Goal: Share content: Share content

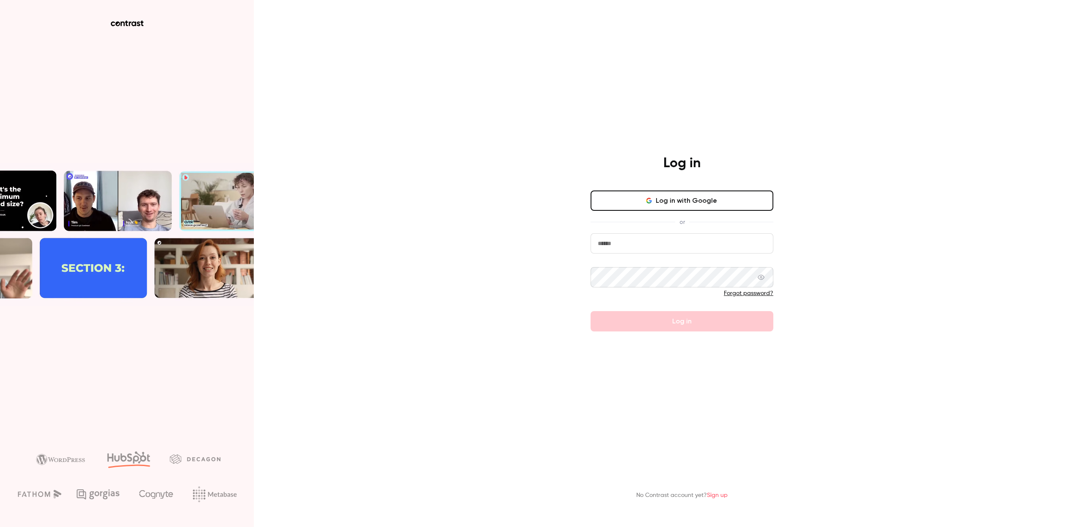
click at [668, 195] on button "Log in with Google" at bounding box center [682, 200] width 183 height 20
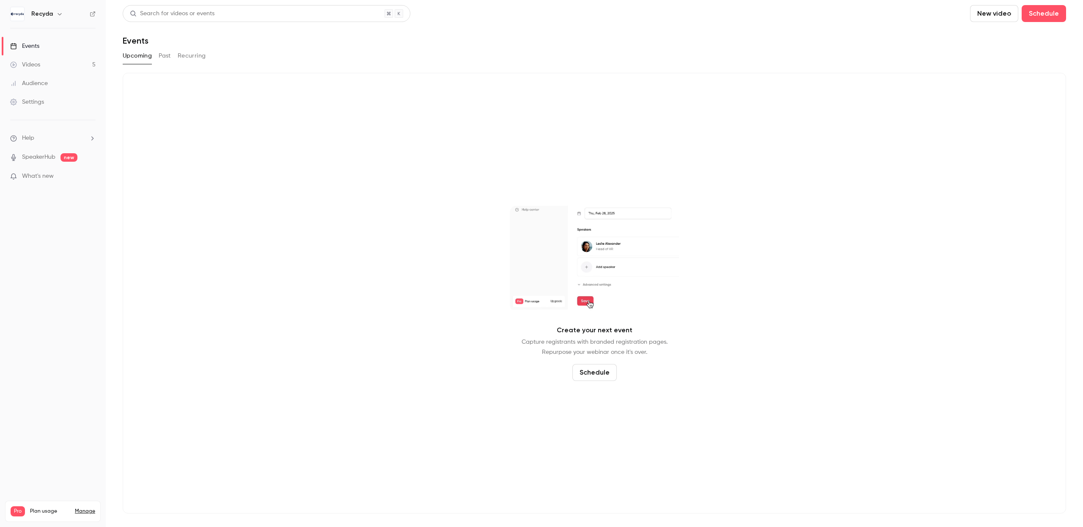
click at [88, 64] on link "Videos 5" at bounding box center [53, 64] width 106 height 19
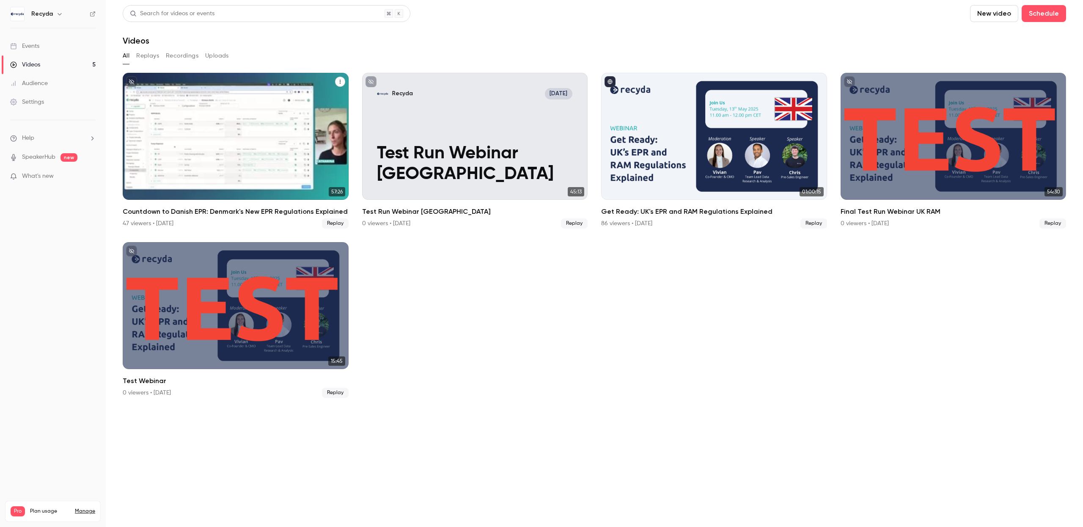
click at [268, 211] on h2 "Countdown to Danish EPR: Denmark's New EPR Regulations Explained" at bounding box center [236, 211] width 226 height 10
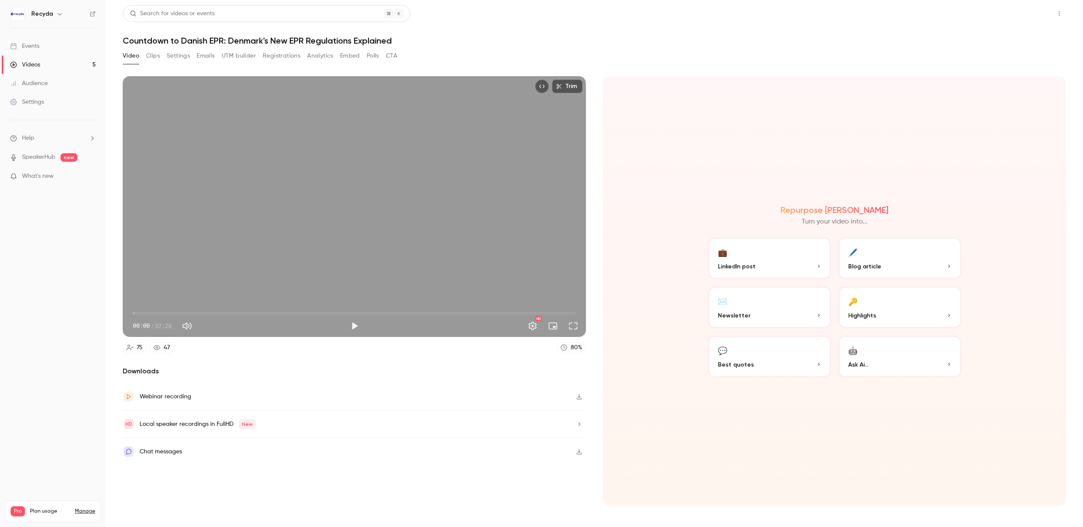
click at [1027, 16] on button "Share" at bounding box center [1028, 13] width 33 height 17
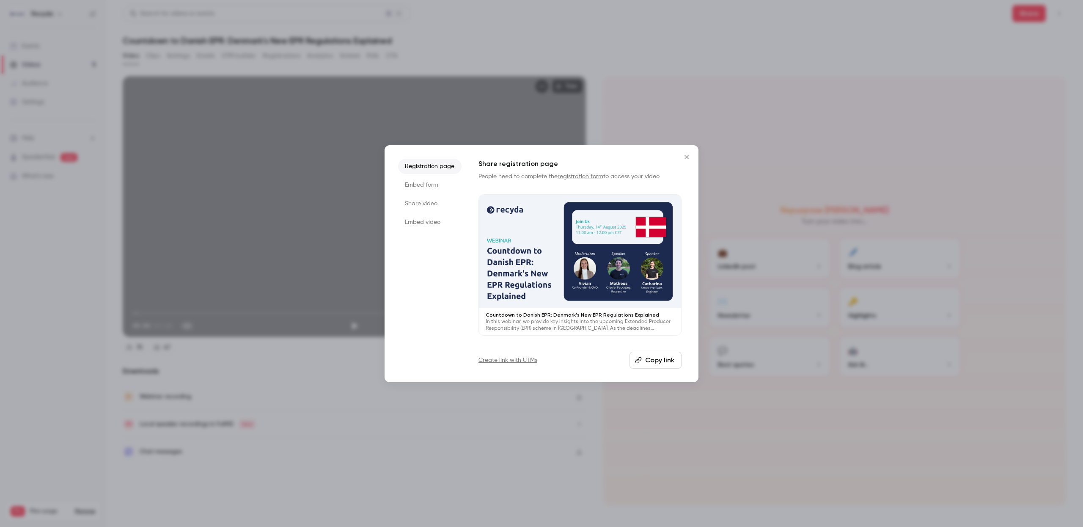
click at [418, 206] on li "Share video" at bounding box center [429, 203] width 63 height 15
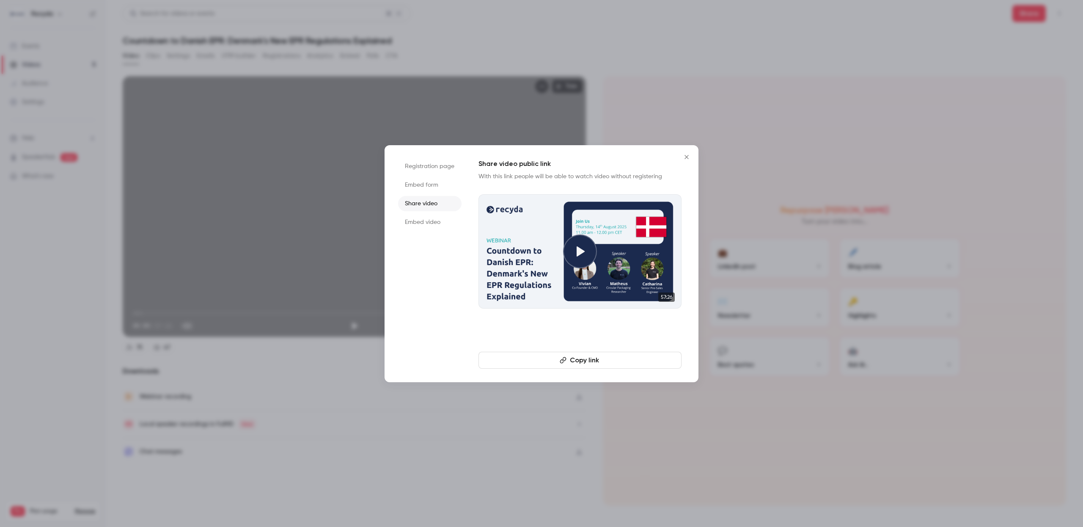
click at [571, 360] on button "Copy link" at bounding box center [579, 360] width 203 height 17
